Goal: Information Seeking & Learning: Check status

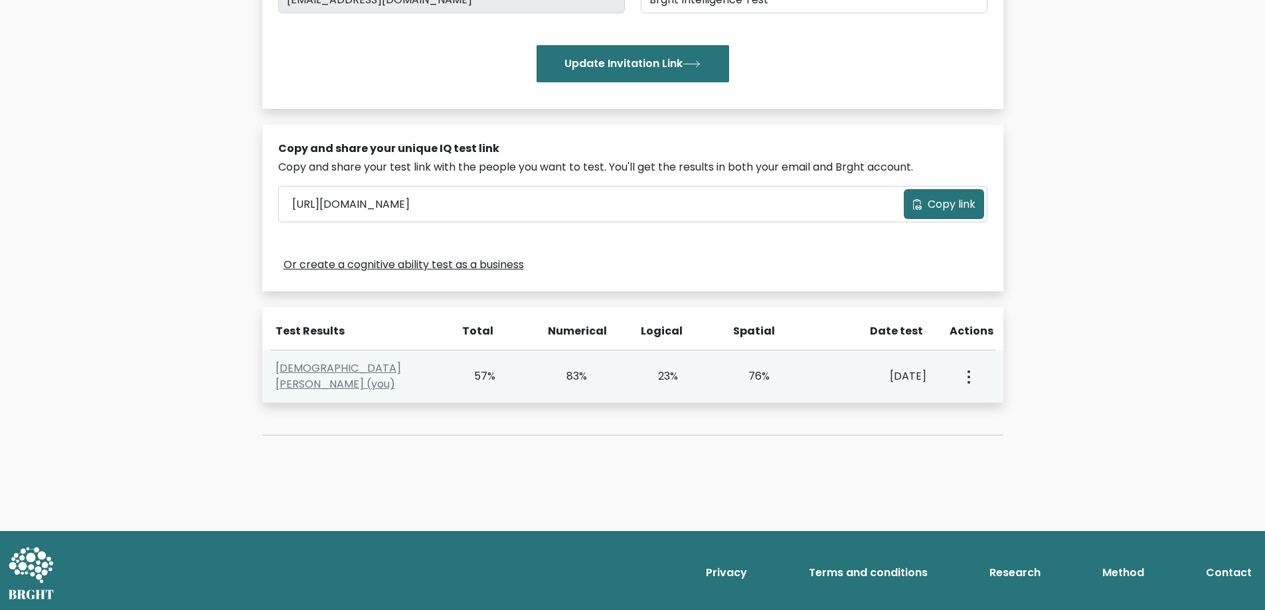
scroll to position [297, 0]
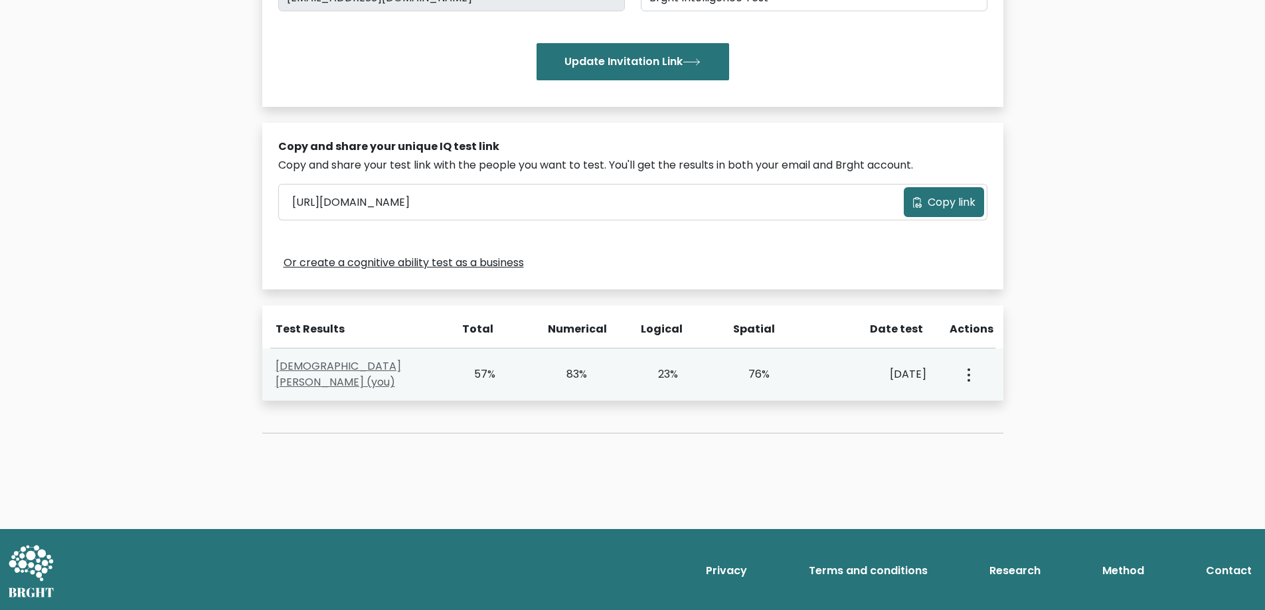
click at [370, 372] on link "Christian Buhrs (you)" at bounding box center [339, 374] width 126 height 31
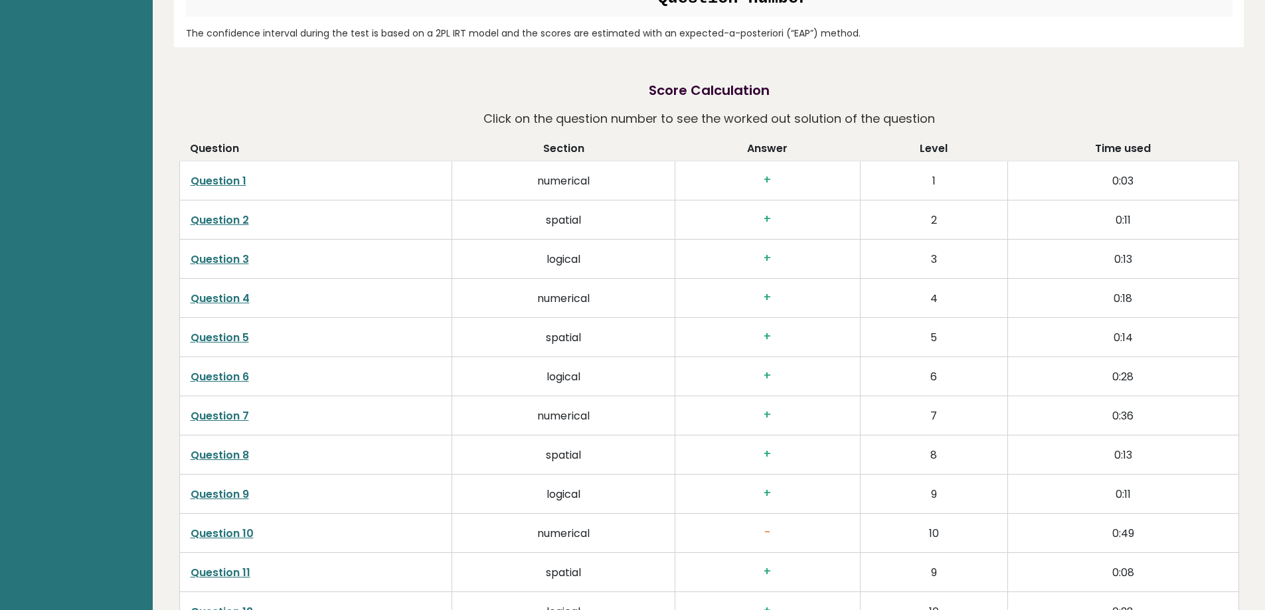
scroll to position [2324, 0]
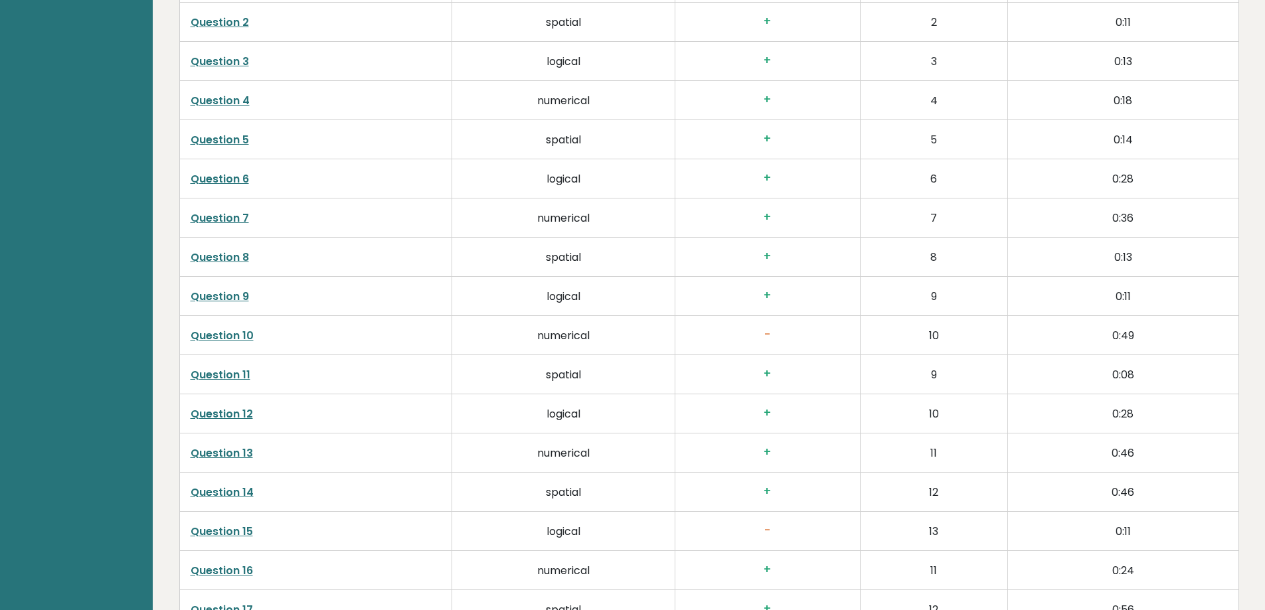
click at [237, 328] on link "Question 10" at bounding box center [222, 335] width 63 height 15
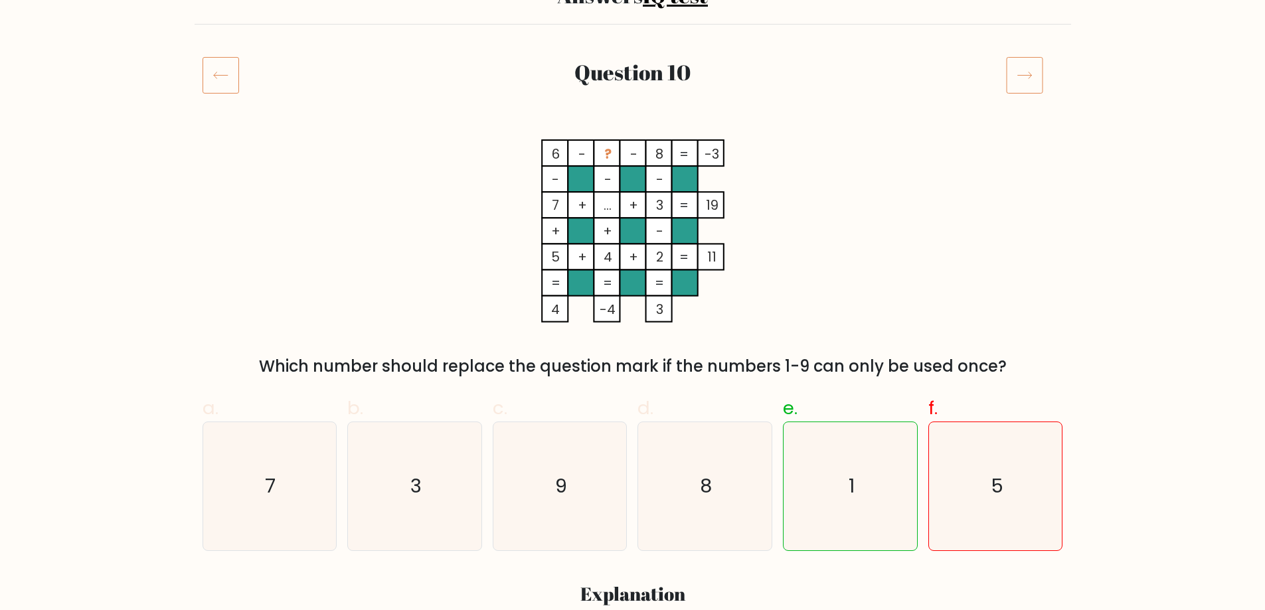
scroll to position [133, 0]
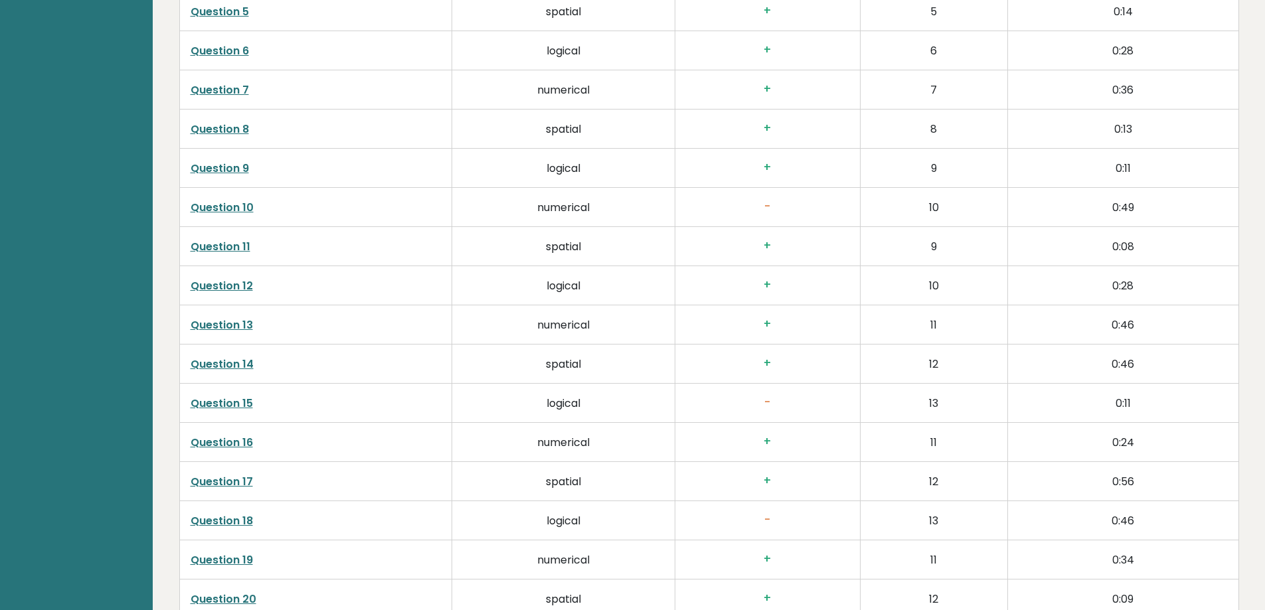
scroll to position [2656, 0]
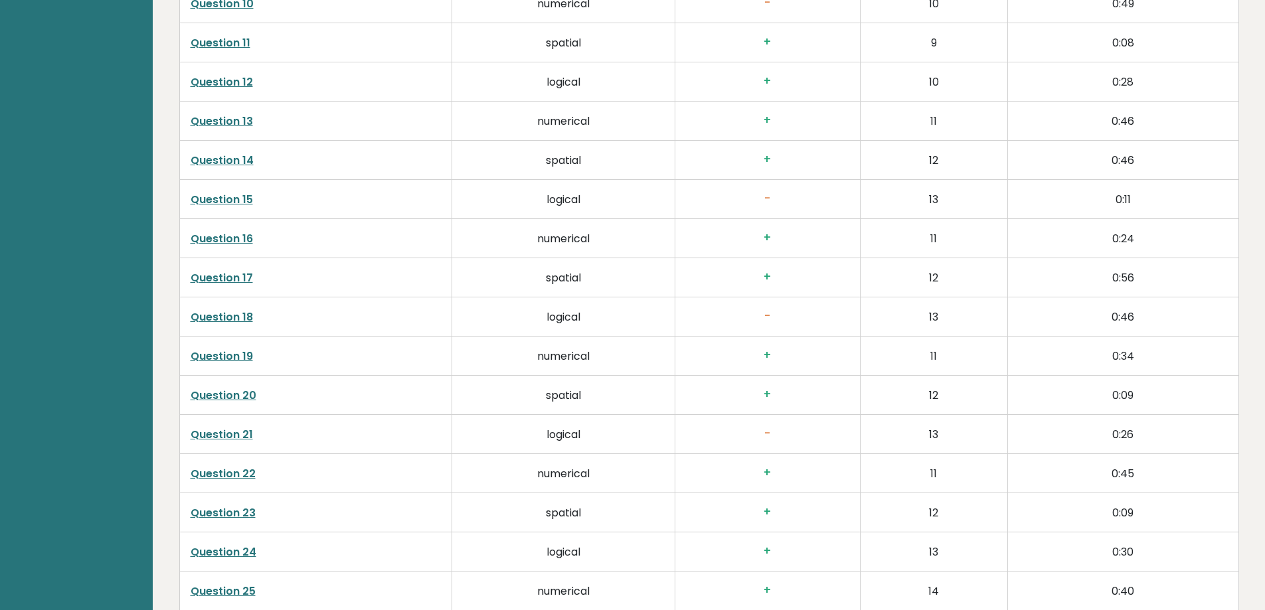
click at [240, 192] on link "Question 15" at bounding box center [222, 199] width 62 height 15
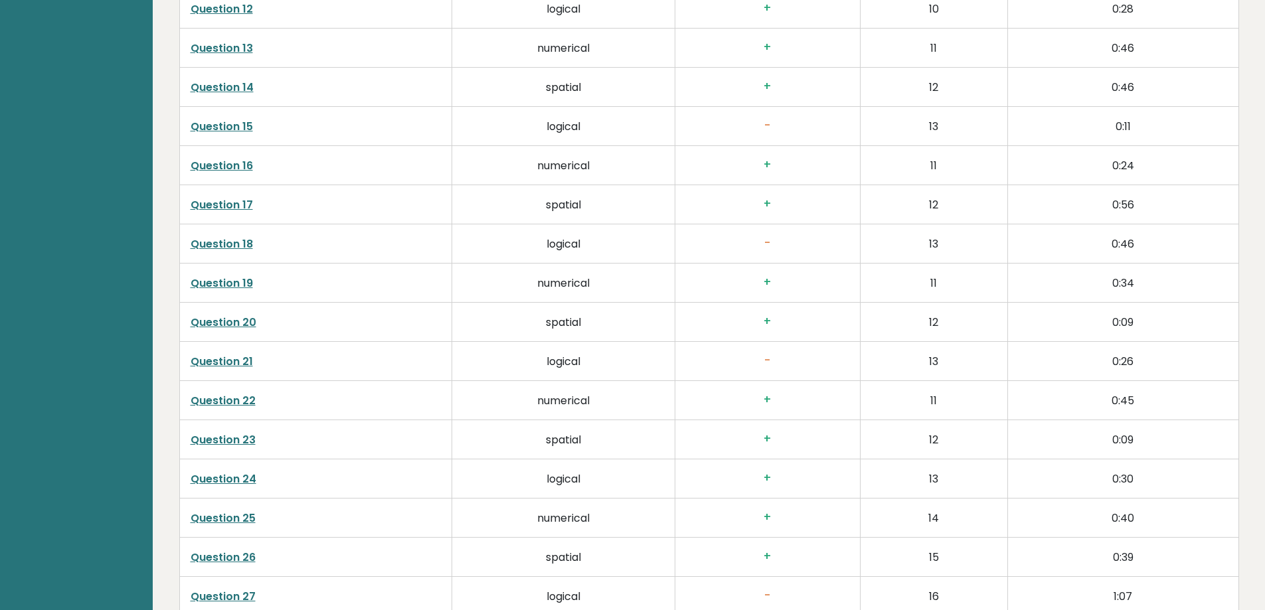
scroll to position [2789, 0]
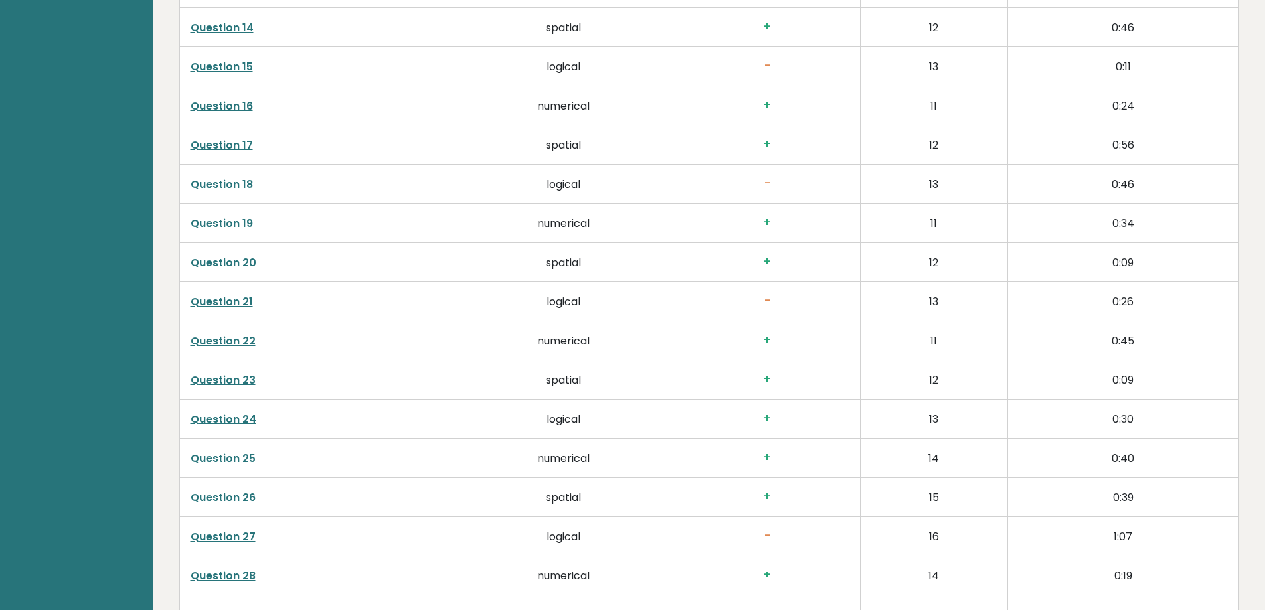
click at [242, 294] on link "Question 21" at bounding box center [222, 301] width 62 height 15
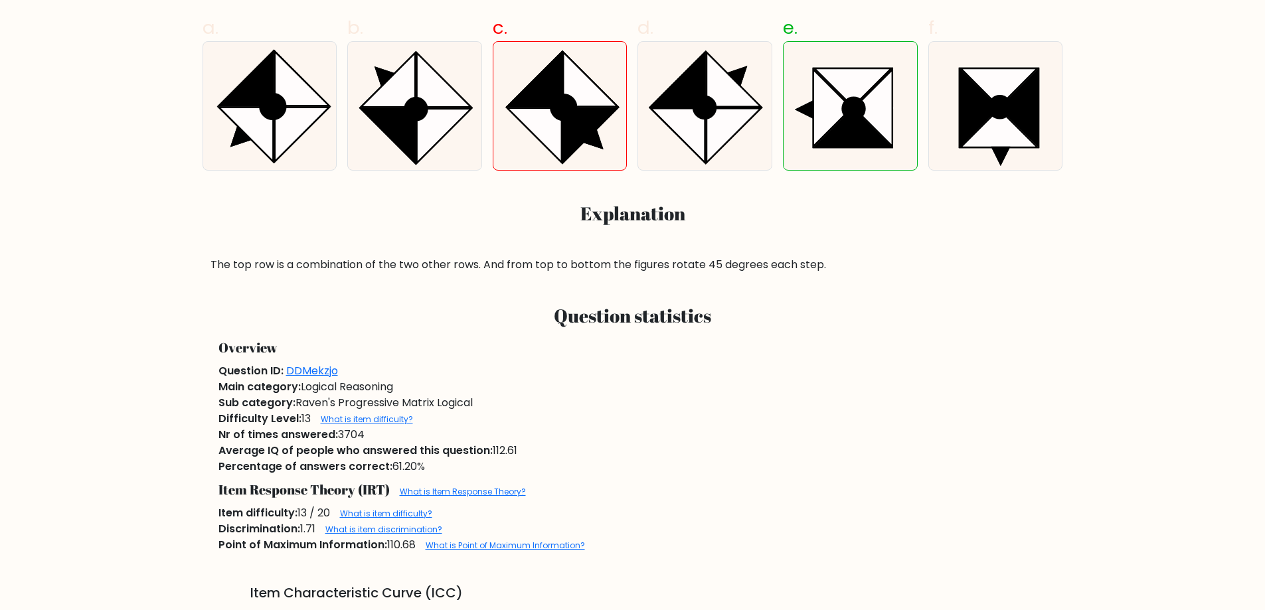
scroll to position [398, 0]
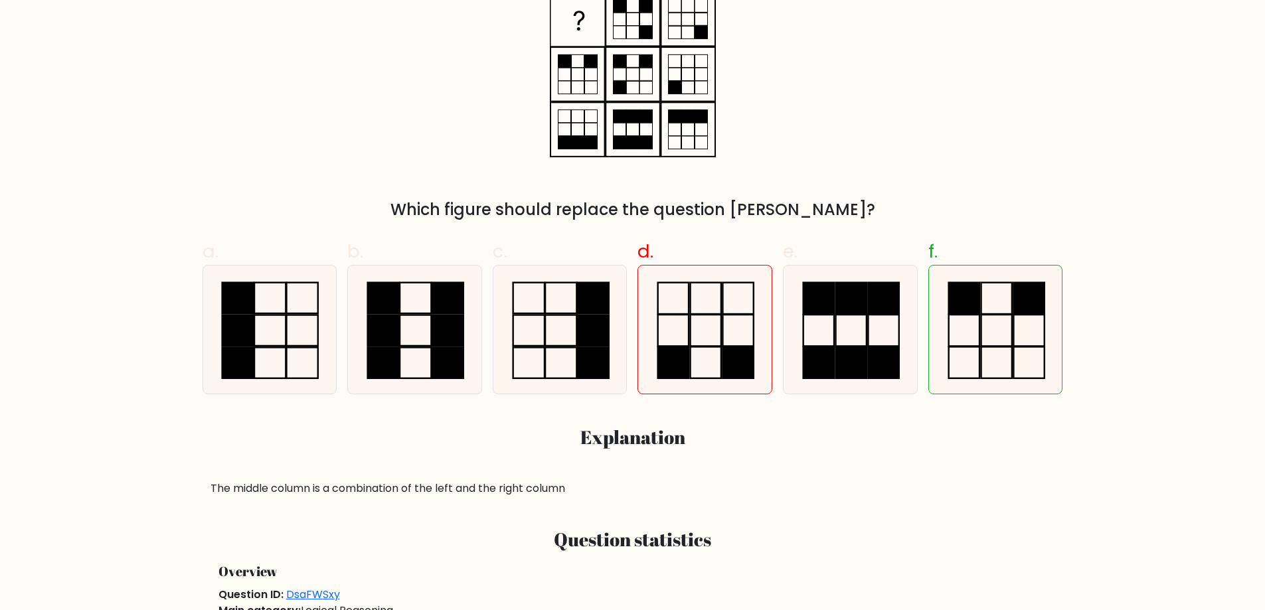
scroll to position [133, 0]
